Goal: Navigation & Orientation: Find specific page/section

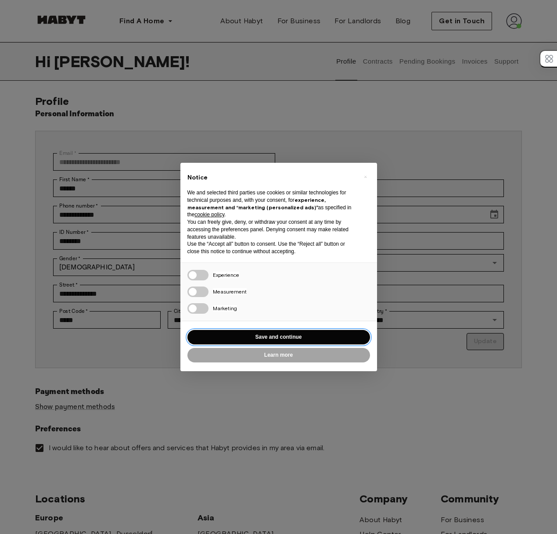
click at [271, 332] on button "Save and continue" at bounding box center [278, 337] width 182 height 14
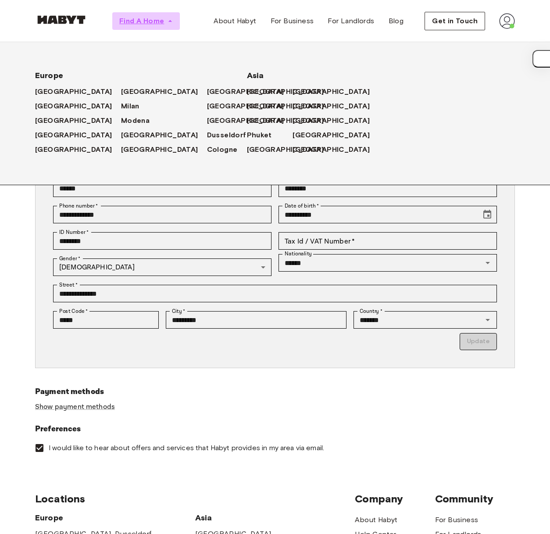
click at [170, 20] on icon "button" at bounding box center [170, 21] width 9 height 9
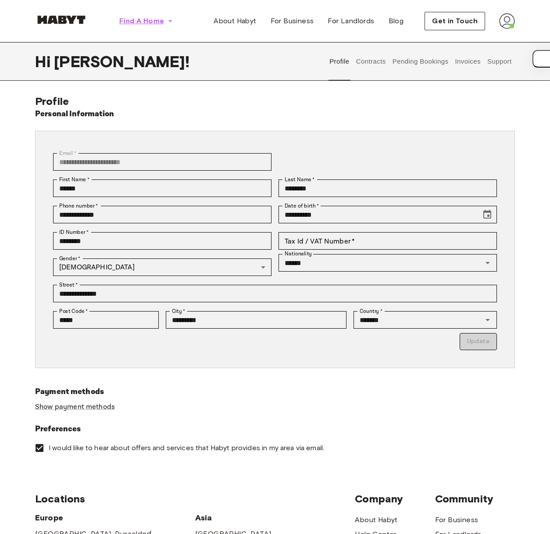
click at [163, 21] on span "Find A Home" at bounding box center [141, 21] width 45 height 11
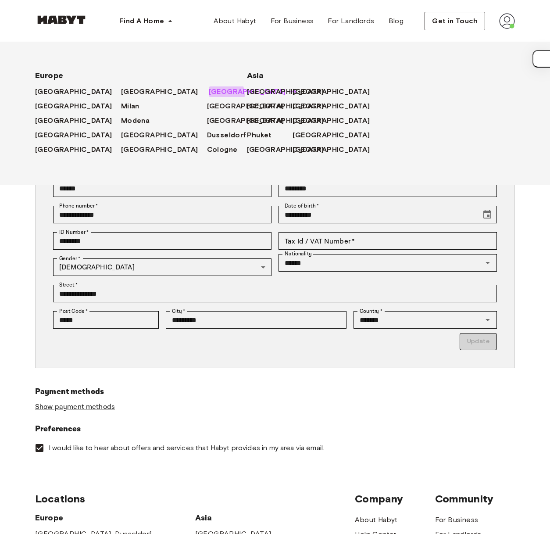
click at [209, 94] on span "Munich" at bounding box center [247, 91] width 77 height 11
click at [209, 93] on span "[GEOGRAPHIC_DATA]" at bounding box center [247, 91] width 77 height 11
click at [209, 91] on span "[GEOGRAPHIC_DATA]" at bounding box center [247, 91] width 77 height 11
